Goal: Entertainment & Leisure: Consume media (video, audio)

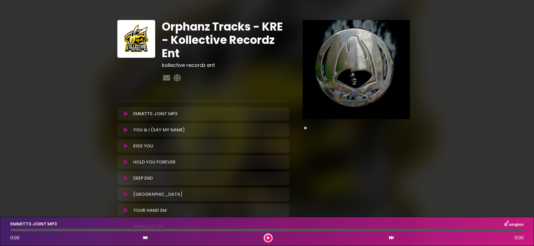
click at [124, 115] on icon at bounding box center [126, 114] width 4 height 6
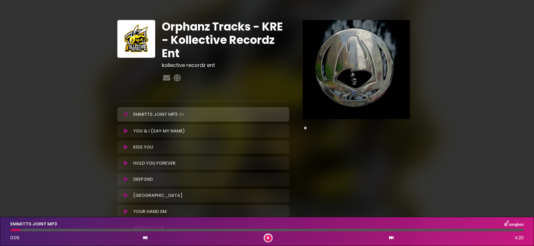
click at [126, 115] on icon at bounding box center [126, 115] width 4 height 6
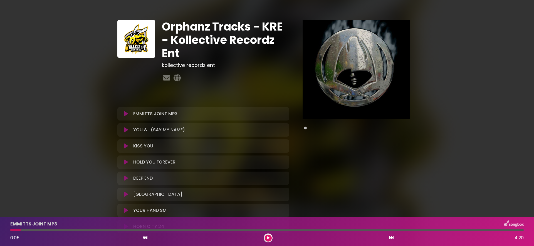
click at [125, 114] on icon at bounding box center [126, 114] width 4 height 6
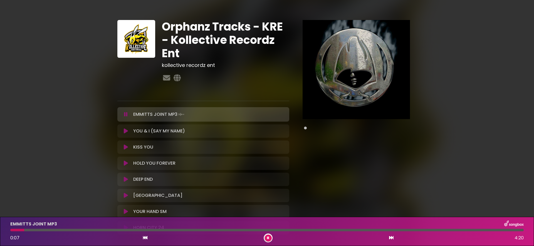
click at [125, 114] on icon at bounding box center [126, 115] width 4 height 6
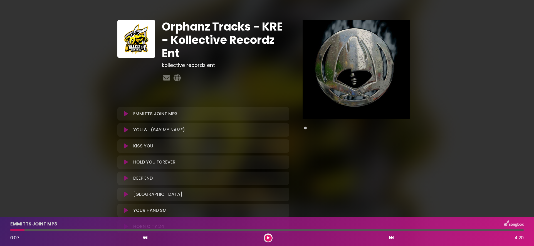
click at [124, 115] on icon at bounding box center [126, 114] width 4 height 6
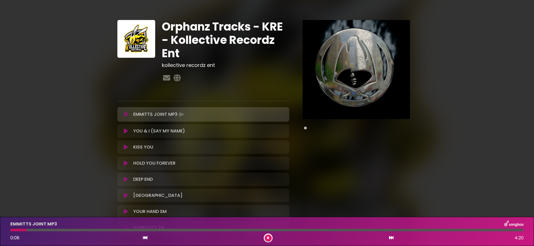
click at [124, 115] on icon at bounding box center [126, 115] width 4 height 6
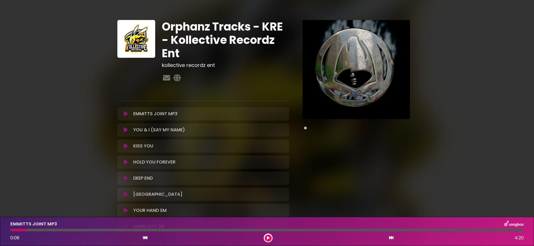
click at [126, 130] on icon at bounding box center [126, 130] width 4 height 6
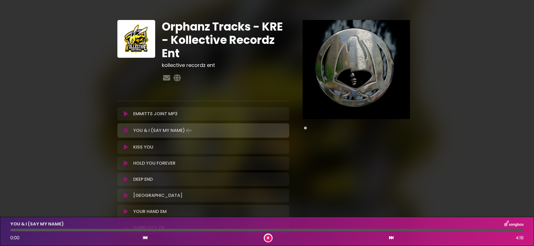
click at [126, 130] on icon at bounding box center [126, 131] width 4 height 6
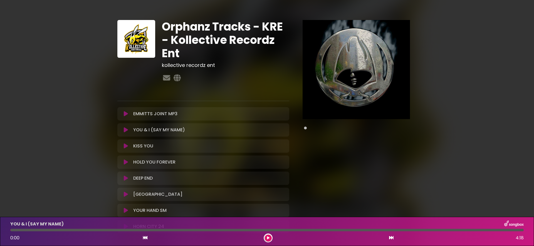
click at [126, 117] on div "EMMITTS JOINT MP3 Loading Track..." at bounding box center [203, 114] width 165 height 7
click at [125, 114] on icon at bounding box center [126, 114] width 4 height 6
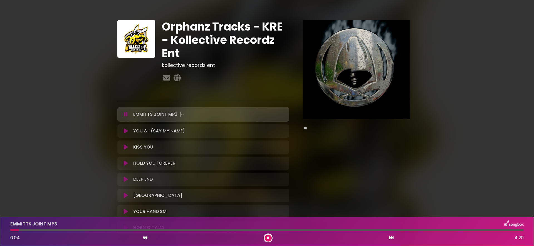
scroll to position [2, 0]
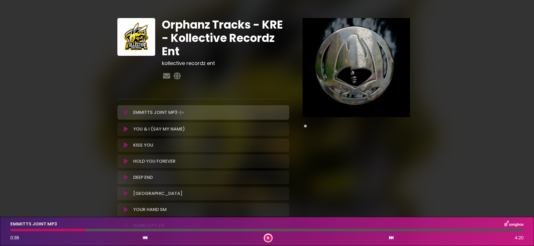
click at [125, 112] on icon at bounding box center [126, 113] width 4 height 6
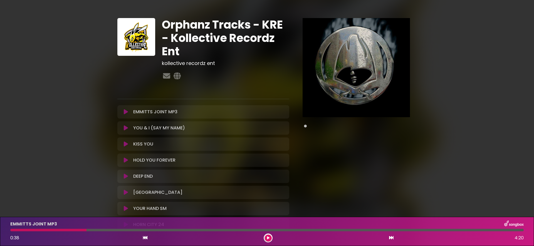
click at [125, 146] on icon at bounding box center [126, 144] width 4 height 6
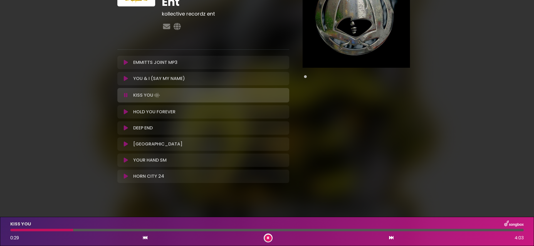
scroll to position [53, 0]
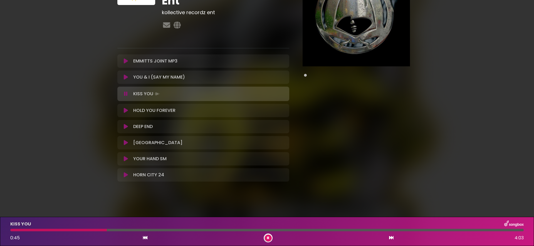
click at [125, 94] on icon at bounding box center [126, 94] width 4 height 6
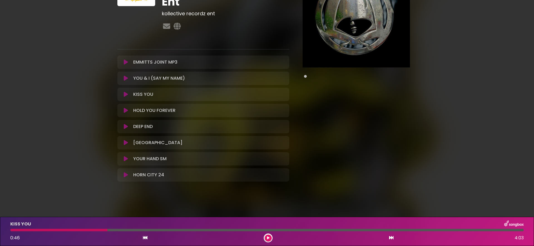
scroll to position [52, 0]
click at [128, 111] on button at bounding box center [126, 111] width 10 height 6
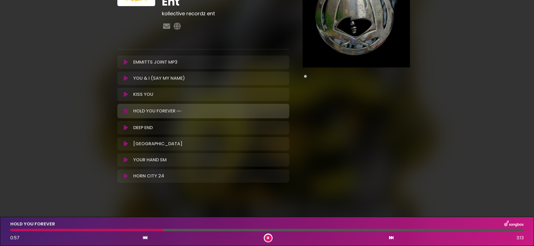
click at [128, 111] on button at bounding box center [126, 111] width 10 height 6
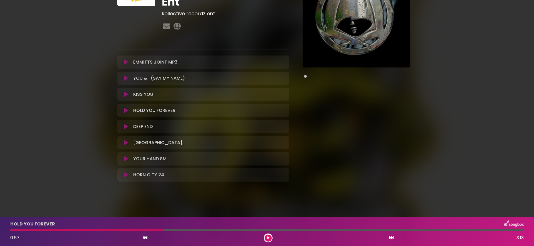
click at [122, 126] on button at bounding box center [126, 127] width 10 height 6
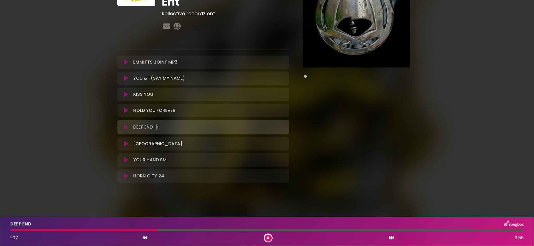
drag, startPoint x: 127, startPoint y: 127, endPoint x: 138, endPoint y: 143, distance: 19.6
click at [127, 127] on icon at bounding box center [126, 127] width 4 height 6
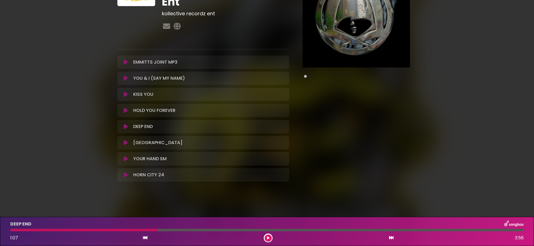
click at [129, 144] on button at bounding box center [126, 143] width 10 height 6
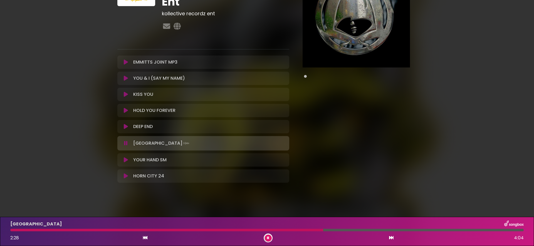
click at [125, 78] on icon at bounding box center [126, 79] width 4 height 6
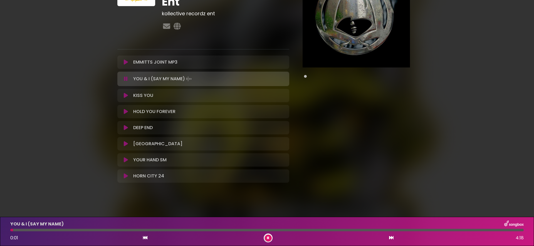
click at [125, 78] on icon at bounding box center [126, 79] width 4 height 6
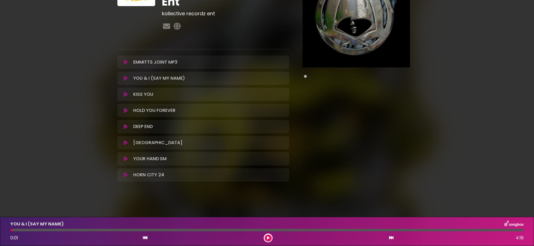
click at [125, 78] on icon at bounding box center [126, 79] width 4 height 6
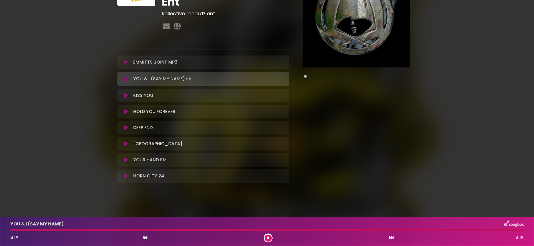
click at [127, 160] on icon at bounding box center [126, 160] width 4 height 6
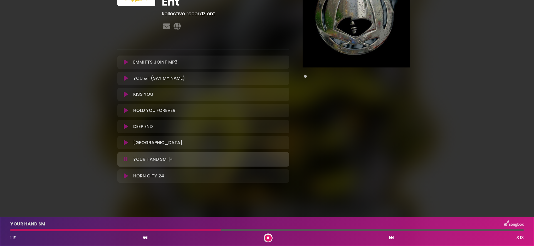
click at [127, 160] on icon at bounding box center [126, 160] width 4 height 6
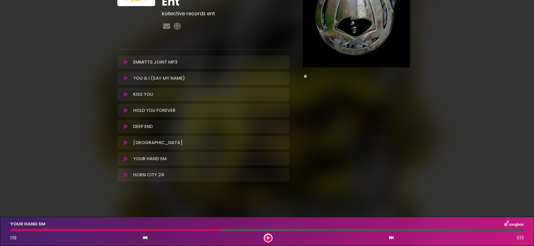
click at [127, 172] on icon at bounding box center [126, 175] width 4 height 6
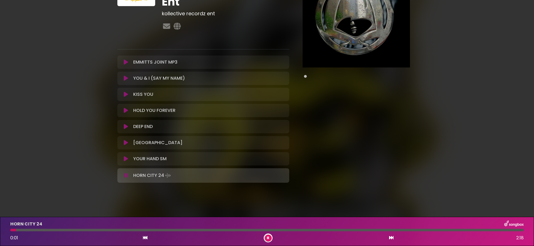
scroll to position [53, 0]
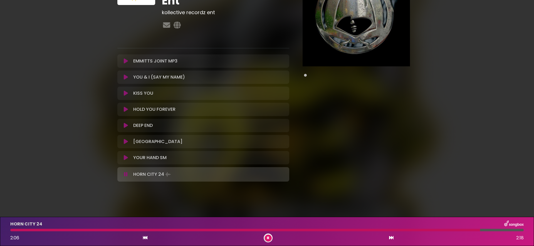
click at [125, 175] on icon at bounding box center [126, 175] width 4 height 6
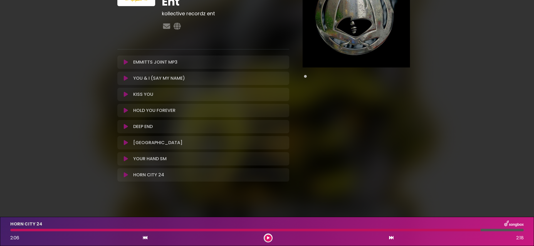
scroll to position [0, 0]
